Goal: Task Accomplishment & Management: Use online tool/utility

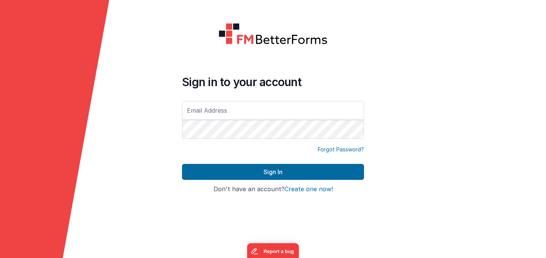
type input "[PERSON_NAME][EMAIL_ADDRESS][DOMAIN_NAME]"
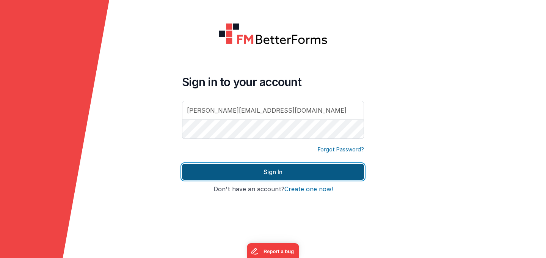
click at [235, 171] on button "Sign In" at bounding box center [273, 172] width 182 height 16
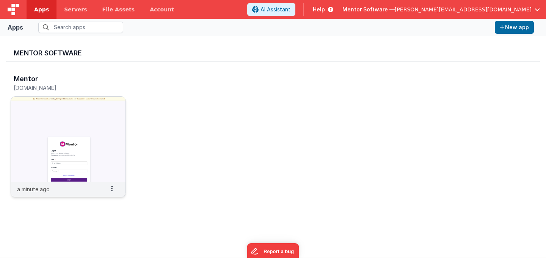
click at [93, 104] on img at bounding box center [68, 139] width 114 height 85
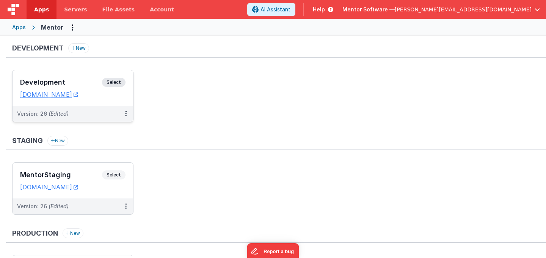
click at [80, 77] on div "Development Select URLs [DOMAIN_NAME]" at bounding box center [73, 88] width 121 height 36
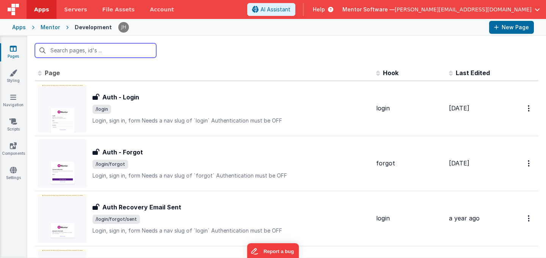
click at [125, 50] on input "text" at bounding box center [95, 50] width 121 height 14
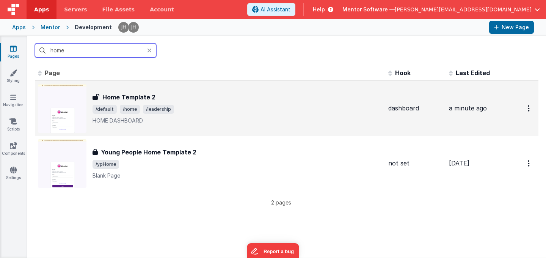
type input "home"
click at [222, 102] on div "Home Template 2 Home Template 2 /default /home /leadership HOME DASHBOARD" at bounding box center [237, 108] width 290 height 32
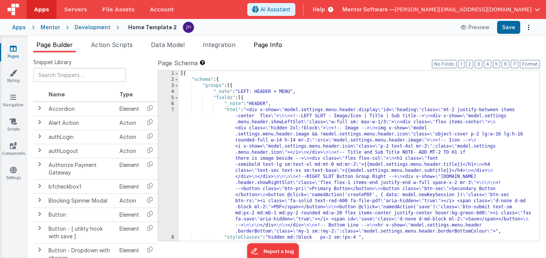
click at [278, 46] on span "Page Info" at bounding box center [268, 45] width 28 height 8
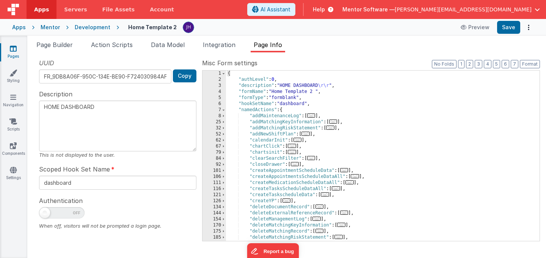
drag, startPoint x: 52, startPoint y: 211, endPoint x: 63, endPoint y: 211, distance: 11.0
click at [52, 211] on span at bounding box center [61, 212] width 45 height 11
click at [45, 211] on input "checkbox" at bounding box center [42, 211] width 6 height 6
checkbox input "true"
type textarea "HOME DASHBOARD"
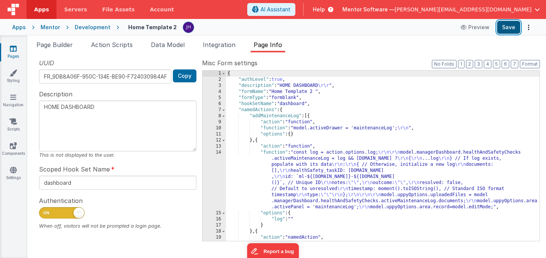
click at [506, 30] on button "Save" at bounding box center [508, 27] width 23 height 13
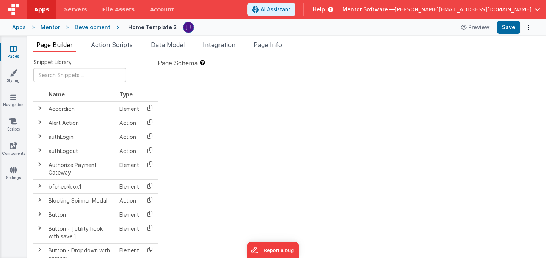
type textarea "HOME DASHBOARD"
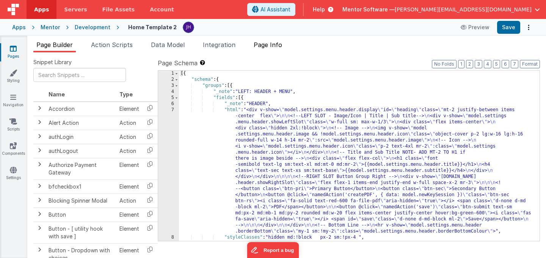
click at [272, 50] on li "Page Info" at bounding box center [268, 46] width 34 height 12
